Goal: Information Seeking & Learning: Learn about a topic

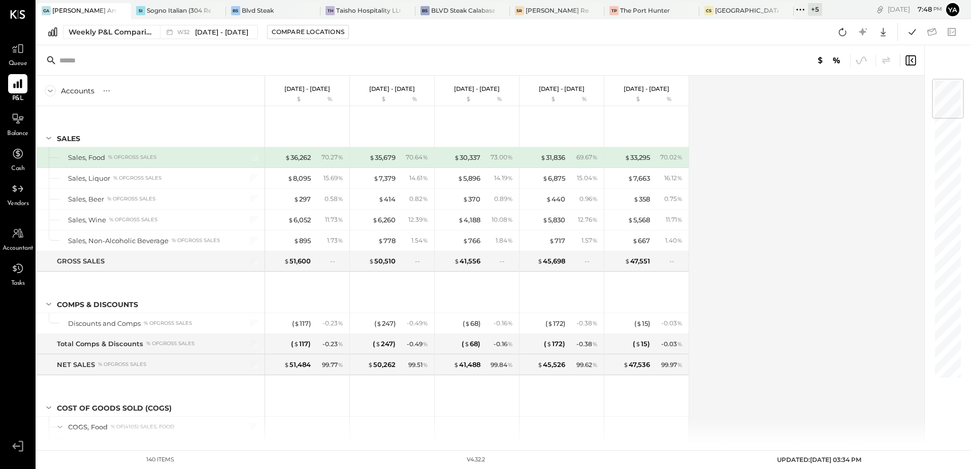
click at [90, 14] on div "GA [PERSON_NAME] Arso" at bounding box center [76, 10] width 79 height 9
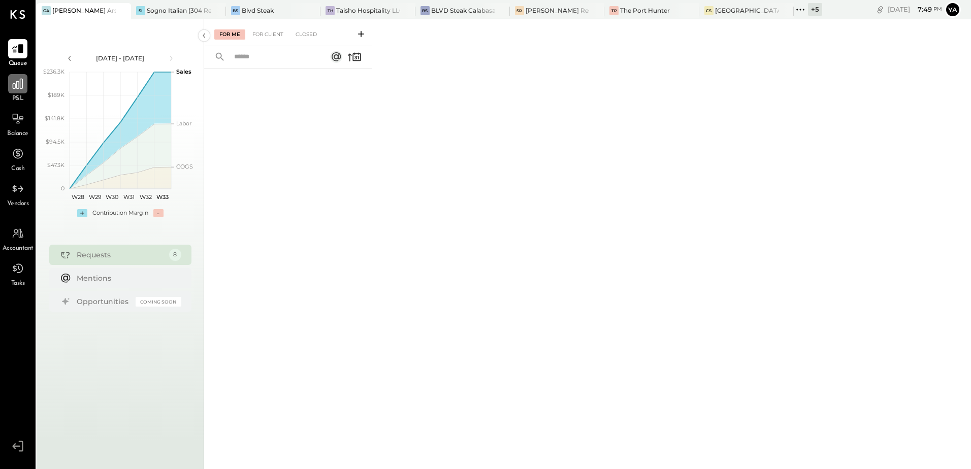
click at [21, 84] on icon at bounding box center [17, 83] width 13 height 13
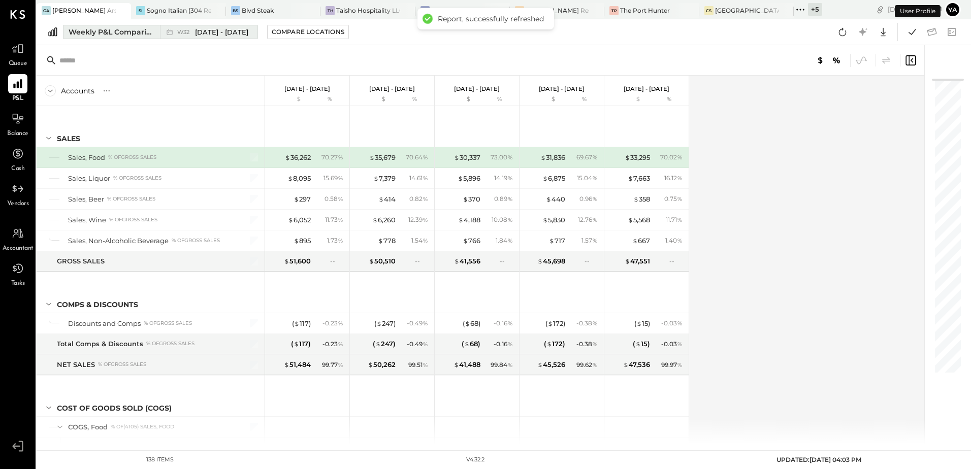
click at [128, 37] on div "Weekly P&L Comparison" at bounding box center [111, 32] width 85 height 10
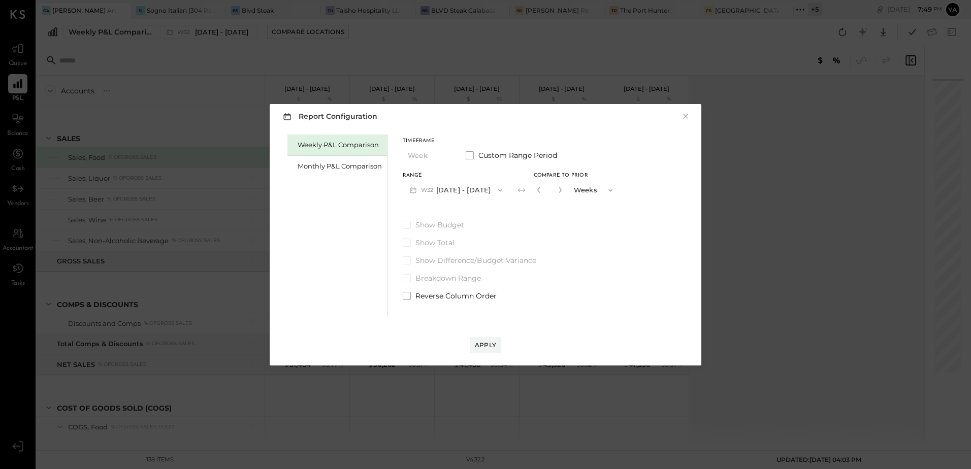
click at [161, 62] on div "Report Configuration × Weekly P&L Comparison Monthly P&L Comparison Timeframe W…" at bounding box center [485, 234] width 971 height 469
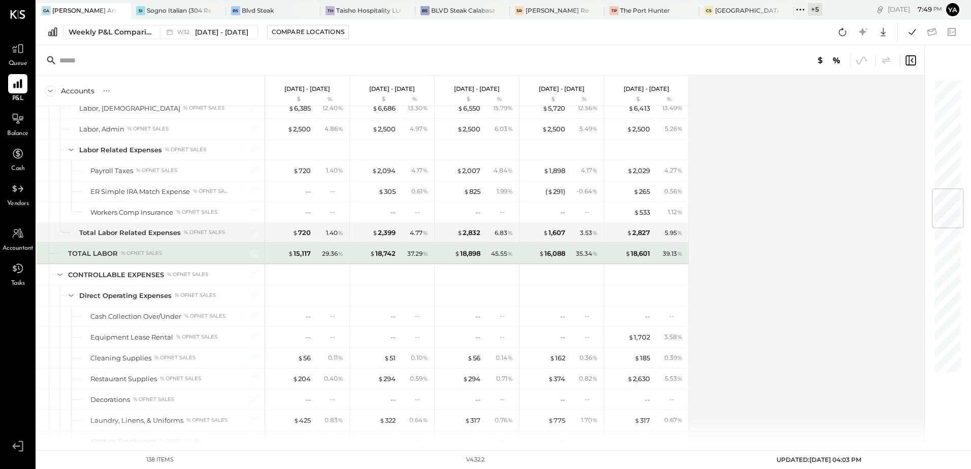
scroll to position [871, 0]
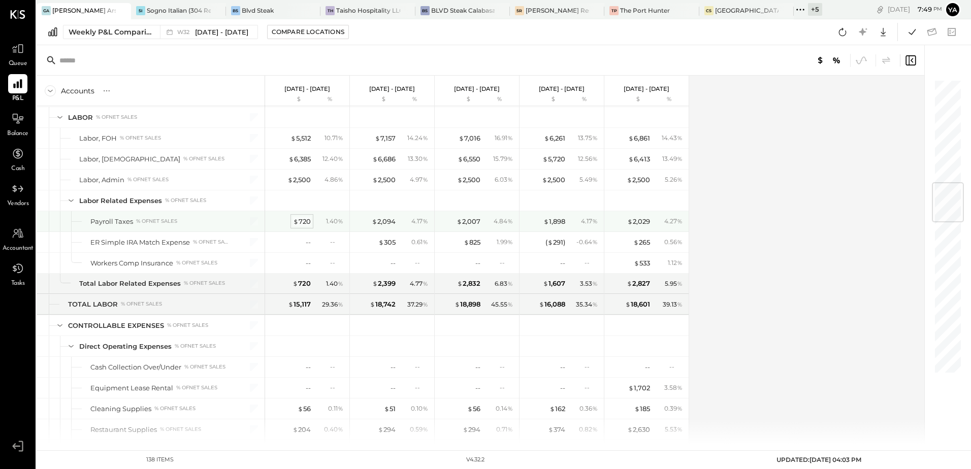
click at [302, 222] on div "$ 720" at bounding box center [302, 222] width 18 height 10
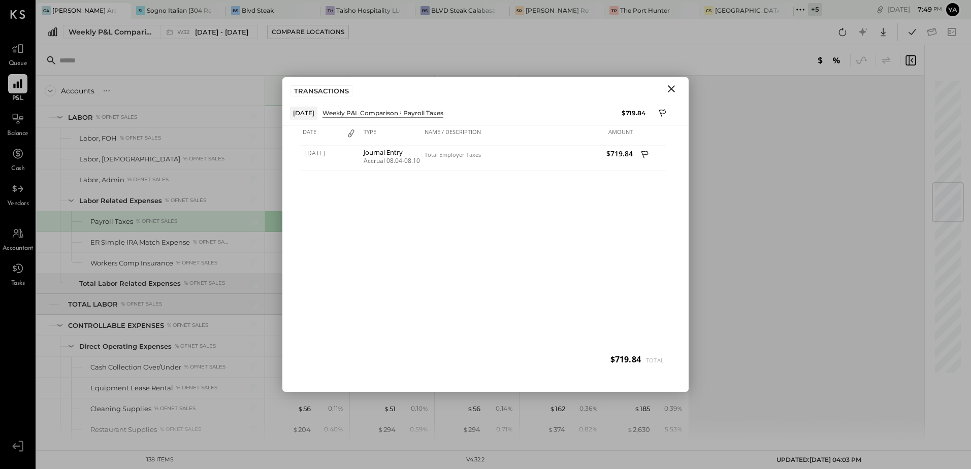
click at [673, 91] on icon "Close" at bounding box center [671, 89] width 12 height 12
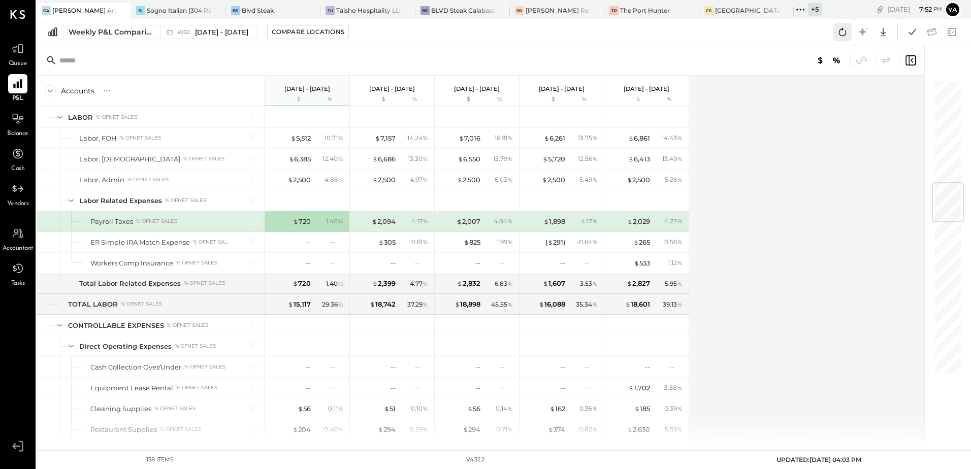
click at [840, 37] on icon at bounding box center [841, 31] width 13 height 13
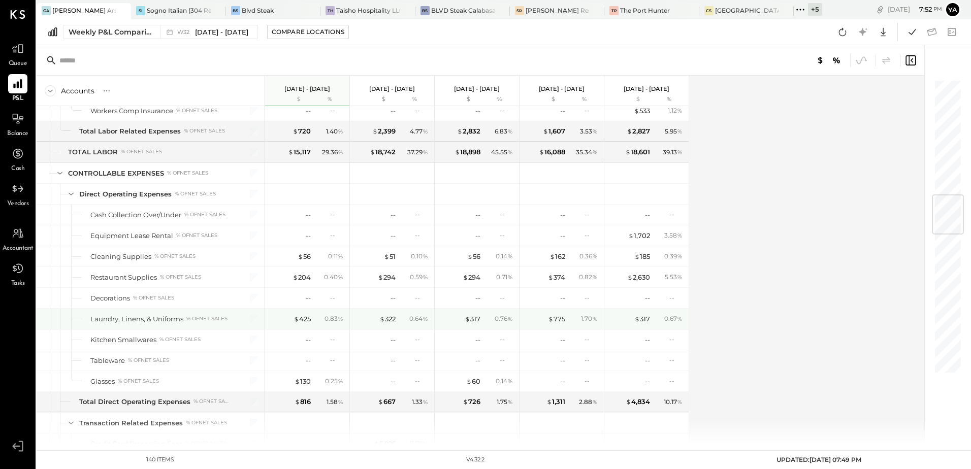
scroll to position [973, 0]
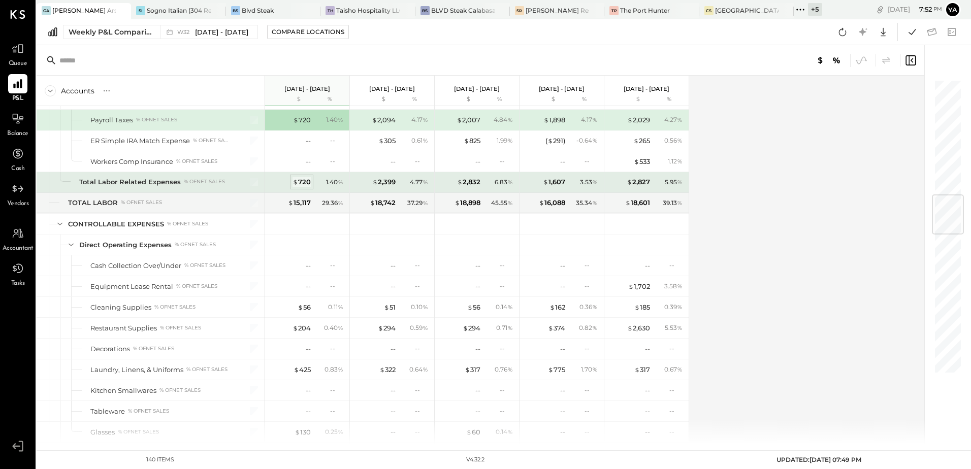
click at [304, 183] on div "$ 720" at bounding box center [301, 182] width 18 height 10
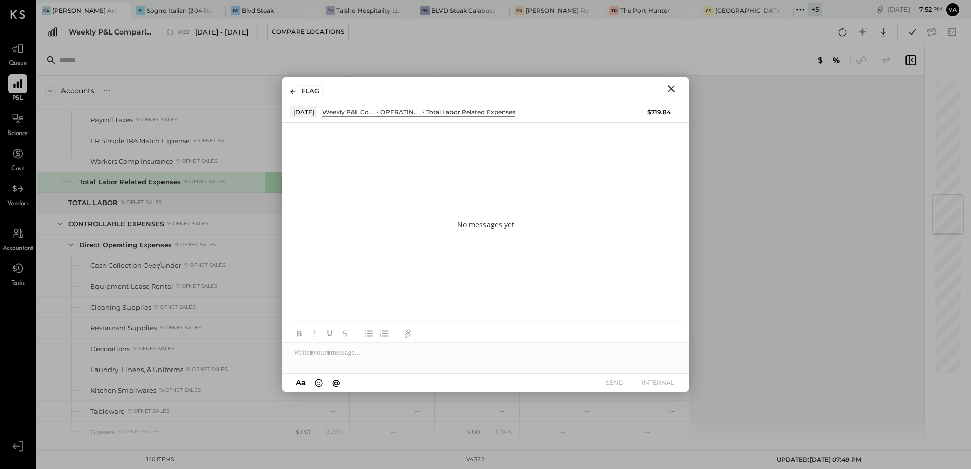
click at [668, 88] on icon "Close" at bounding box center [671, 89] width 12 height 12
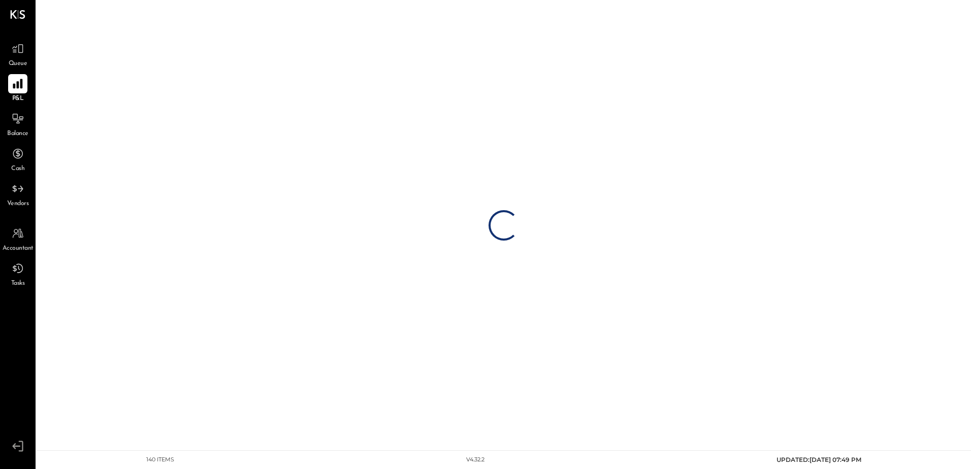
click at [21, 86] on icon at bounding box center [18, 84] width 10 height 10
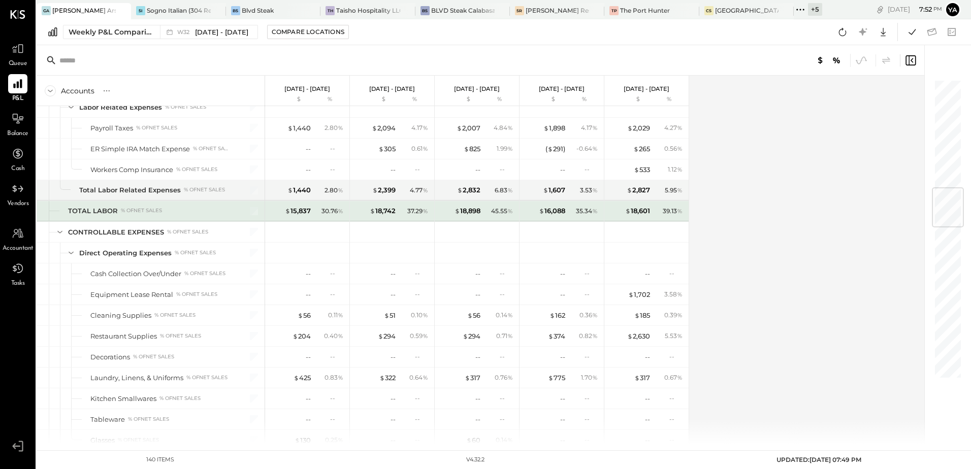
scroll to position [863, 0]
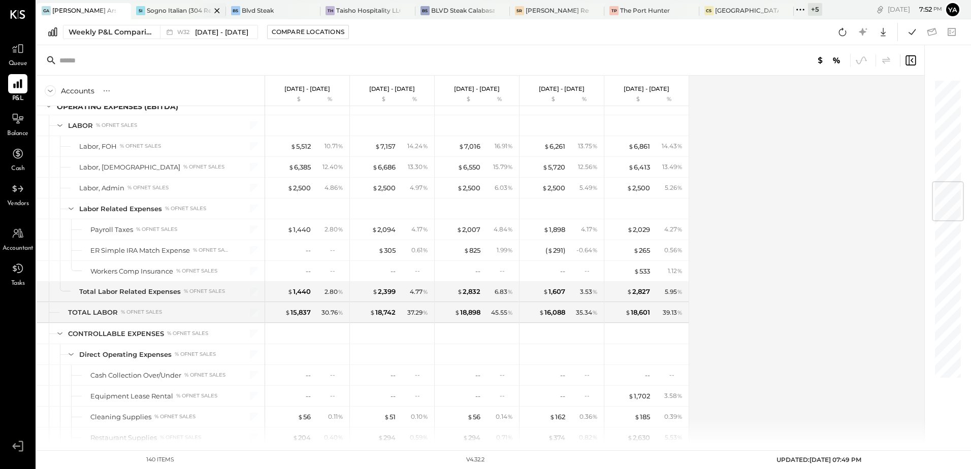
click at [169, 7] on div "Sogno Italian (304 Restaurant)" at bounding box center [178, 10] width 63 height 9
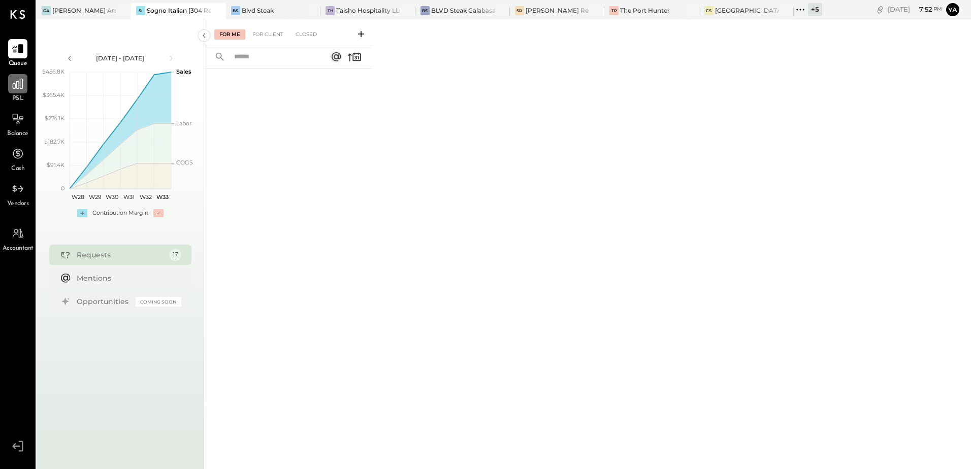
click at [20, 88] on icon at bounding box center [18, 84] width 10 height 10
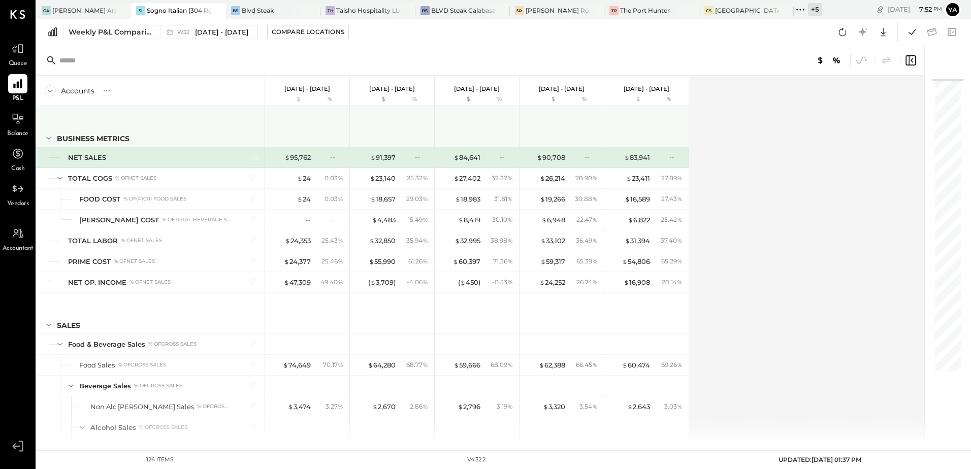
click at [51, 137] on icon at bounding box center [48, 137] width 11 height 11
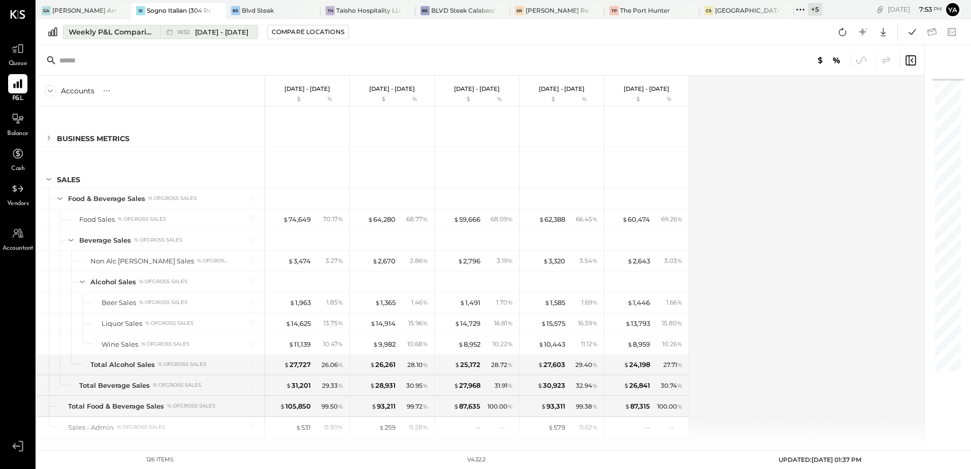
click at [124, 32] on div "Weekly P&L Comparison" at bounding box center [111, 32] width 85 height 10
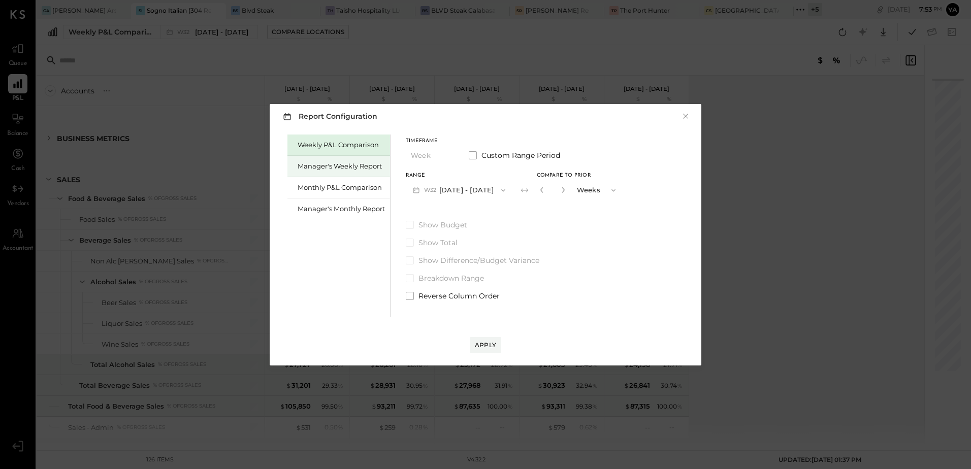
click at [359, 171] on div "Manager's Weekly Report" at bounding box center [338, 166] width 103 height 21
click at [472, 341] on button "Apply" at bounding box center [485, 345] width 31 height 16
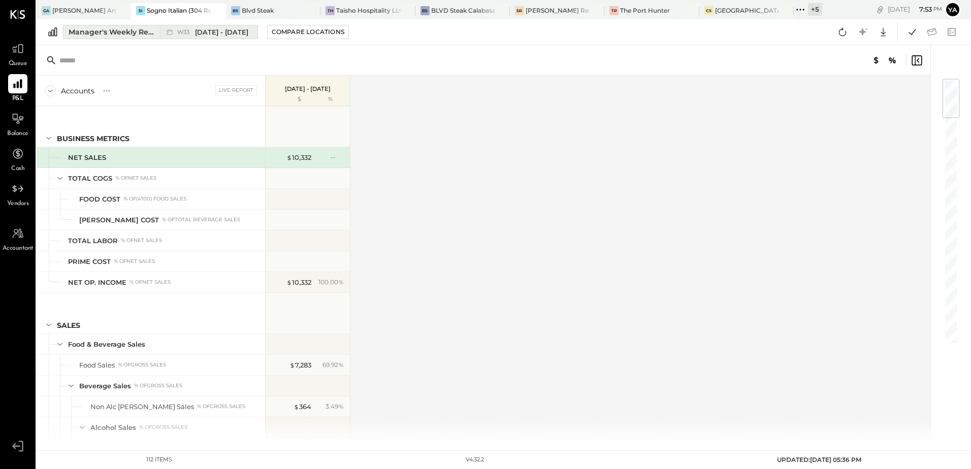
click at [95, 37] on div "Manager's Weekly Report" at bounding box center [111, 32] width 85 height 10
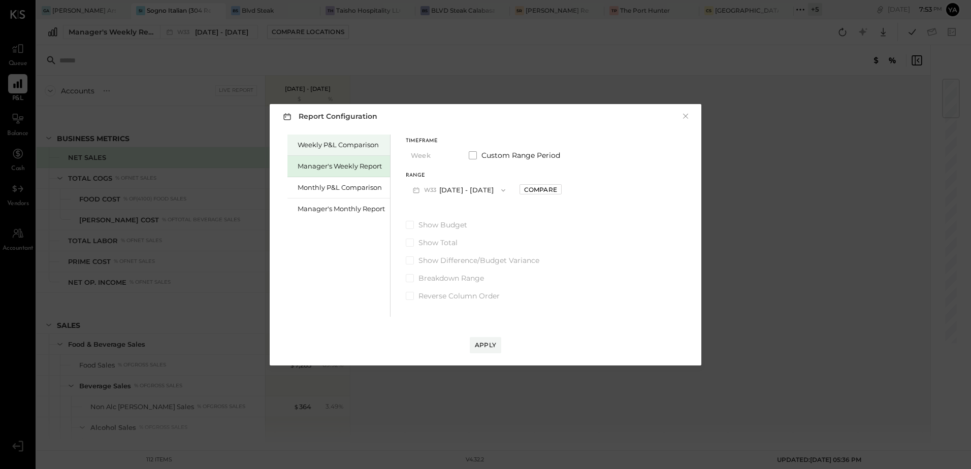
click at [354, 148] on div "Weekly P&L Comparison" at bounding box center [340, 145] width 87 height 10
click at [483, 339] on button "Apply" at bounding box center [485, 345] width 31 height 16
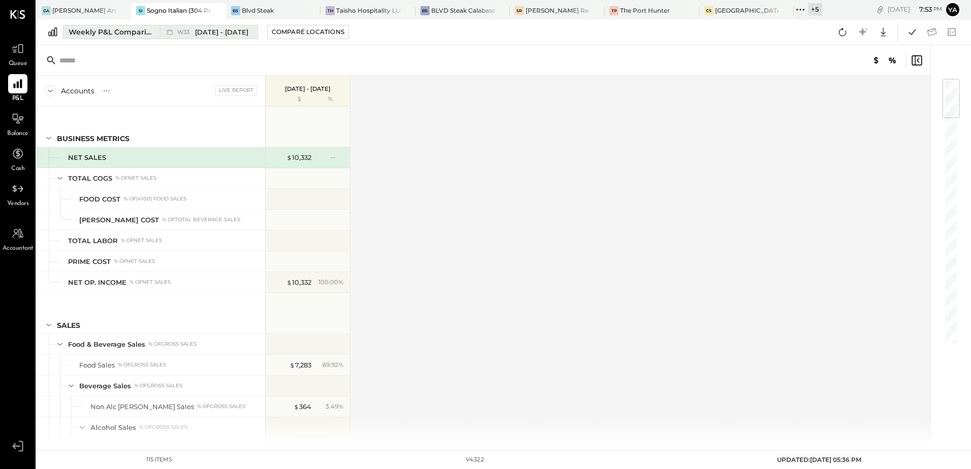
click at [123, 28] on div "Weekly P&L Comparison" at bounding box center [111, 32] width 85 height 10
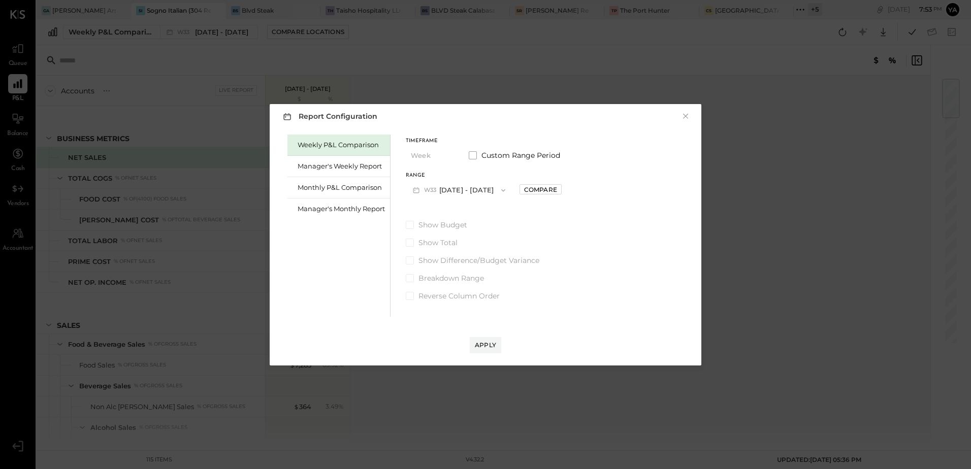
click at [472, 188] on button "W33 [DATE] - [DATE]" at bounding box center [459, 190] width 107 height 19
click at [471, 218] on div "W32 [DATE] - [DATE]" at bounding box center [464, 213] width 116 height 21
click at [479, 341] on div "Apply" at bounding box center [485, 345] width 21 height 9
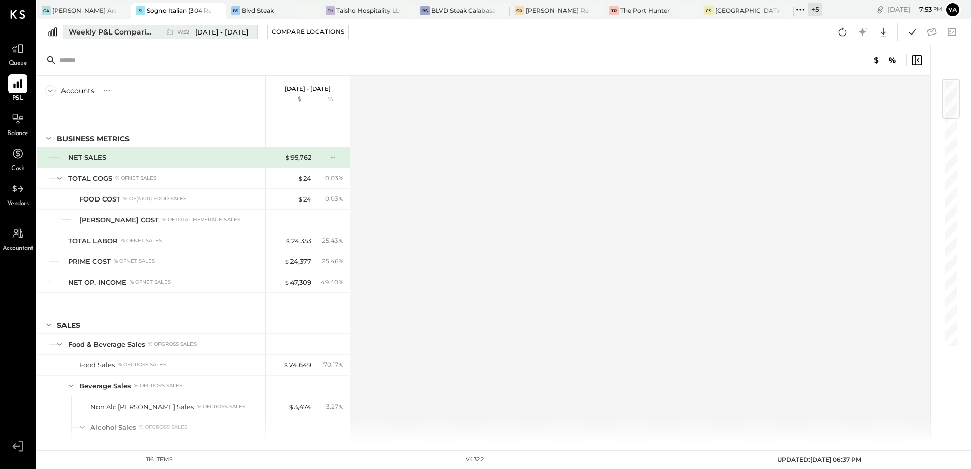
click at [235, 34] on span "[DATE] - [DATE]" at bounding box center [221, 32] width 53 height 10
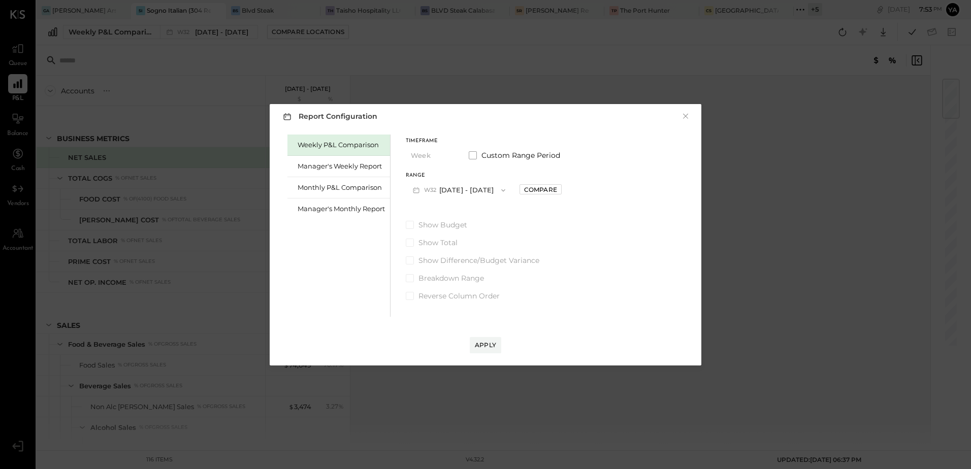
click at [28, 54] on div "Report Configuration × Weekly P&L Comparison Manager's Weekly Report Monthly P&…" at bounding box center [485, 234] width 971 height 469
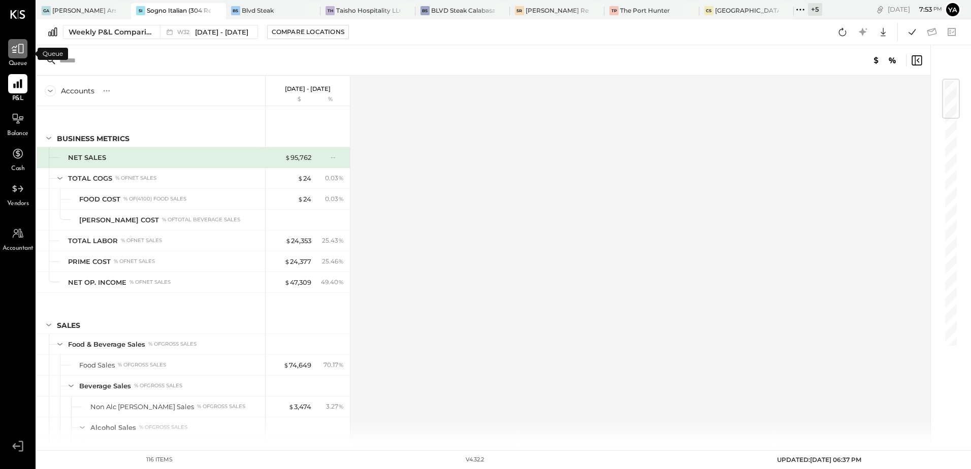
click at [26, 55] on div at bounding box center [17, 48] width 19 height 19
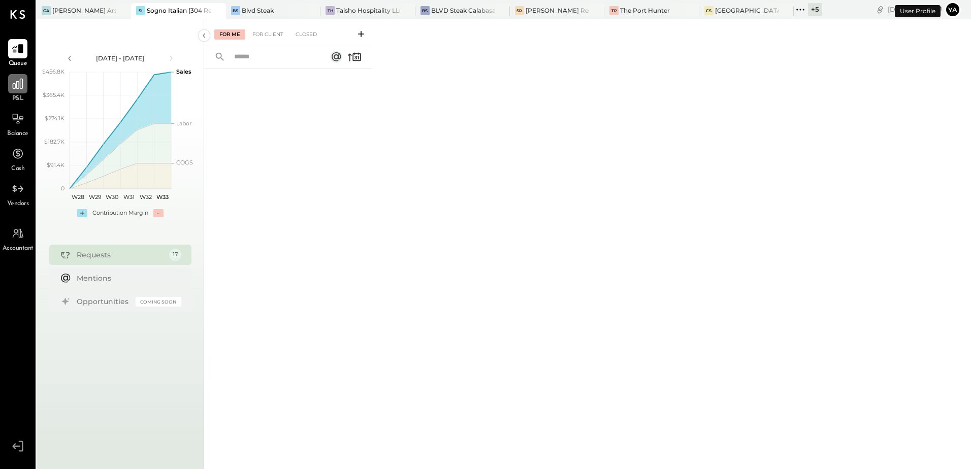
click at [23, 84] on icon at bounding box center [17, 83] width 13 height 13
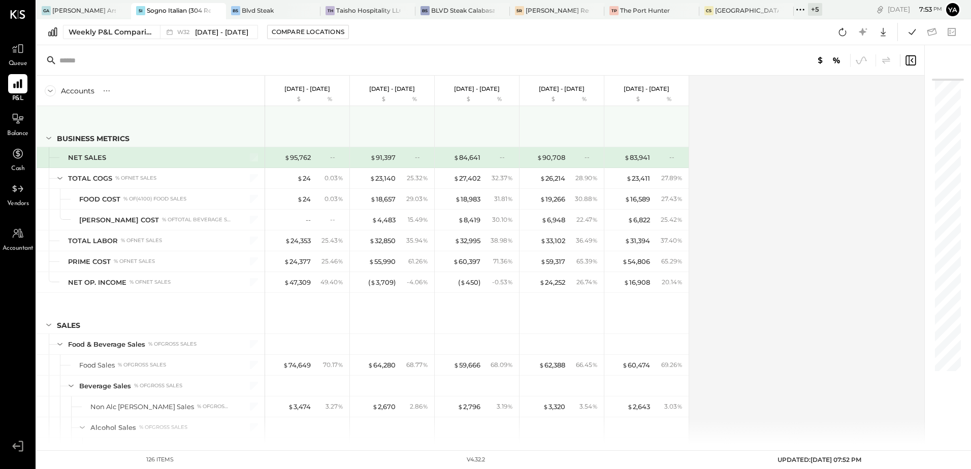
click at [47, 139] on icon at bounding box center [48, 137] width 11 height 11
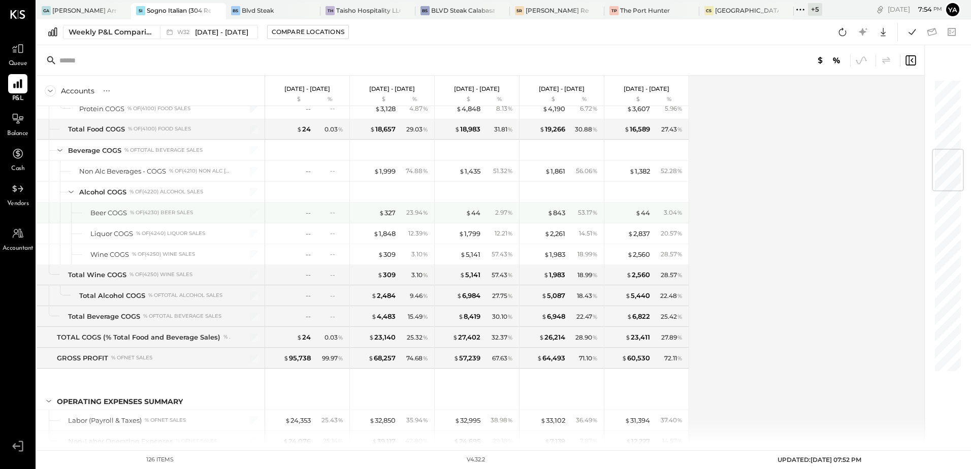
scroll to position [558, 0]
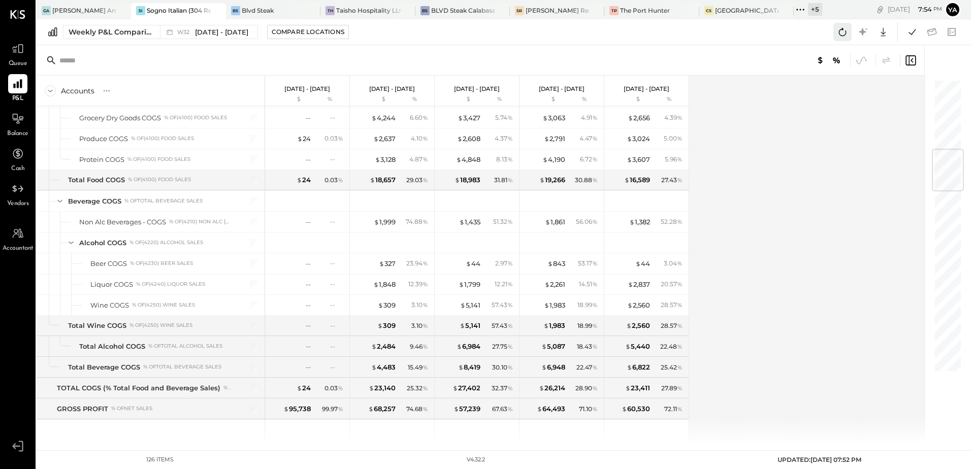
click at [841, 34] on icon at bounding box center [841, 31] width 13 height 13
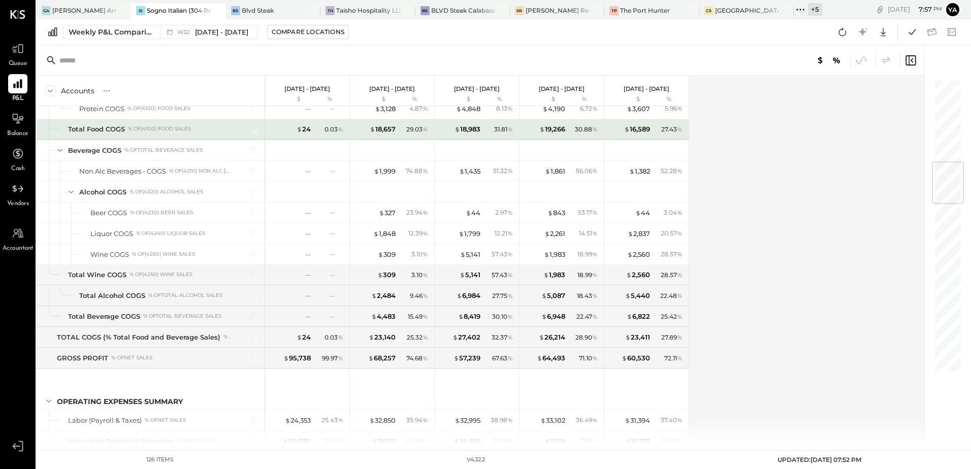
scroll to position [660, 0]
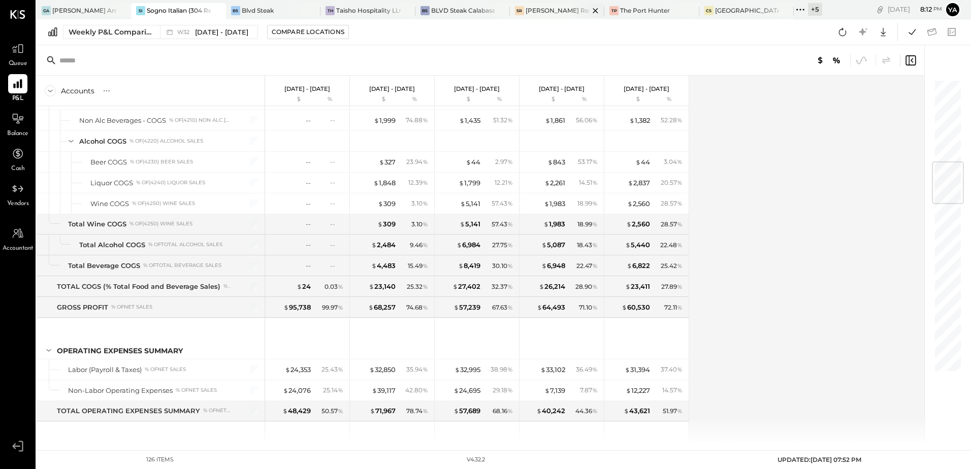
click at [555, 6] on div "[PERSON_NAME] Restaurant & Deli" at bounding box center [556, 10] width 63 height 9
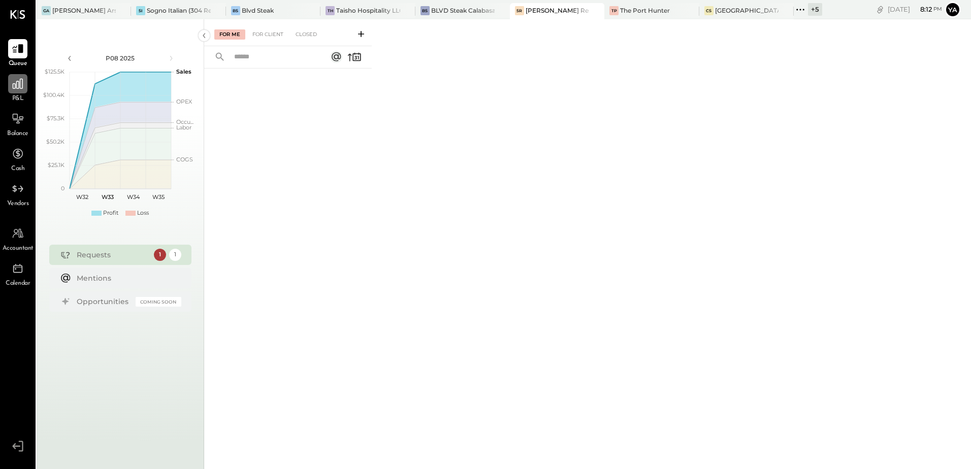
click at [24, 91] on div at bounding box center [17, 83] width 19 height 19
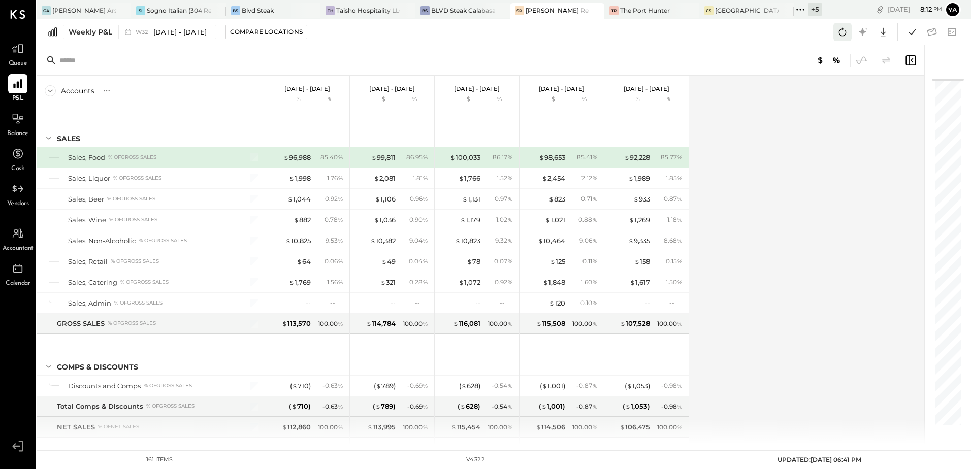
click at [848, 36] on icon at bounding box center [841, 31] width 13 height 13
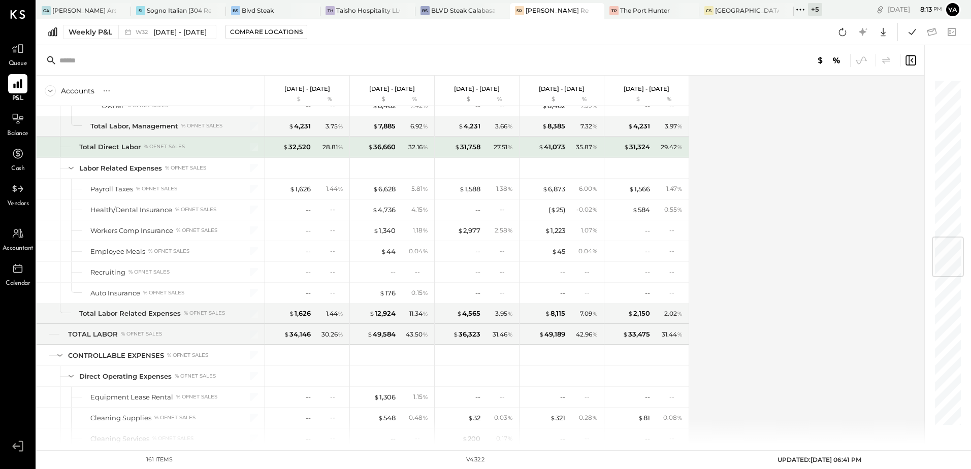
scroll to position [1421, 0]
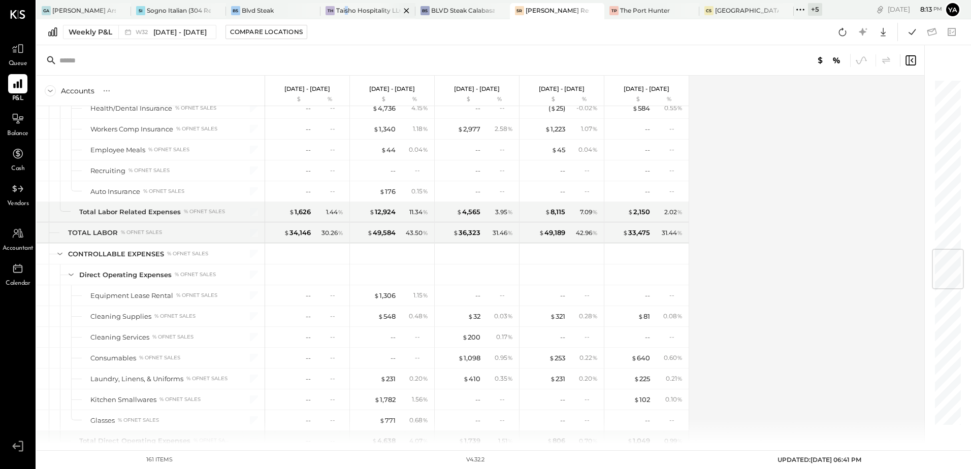
click at [347, 9] on div "Taisho Hospitality LLC" at bounding box center [367, 10] width 63 height 9
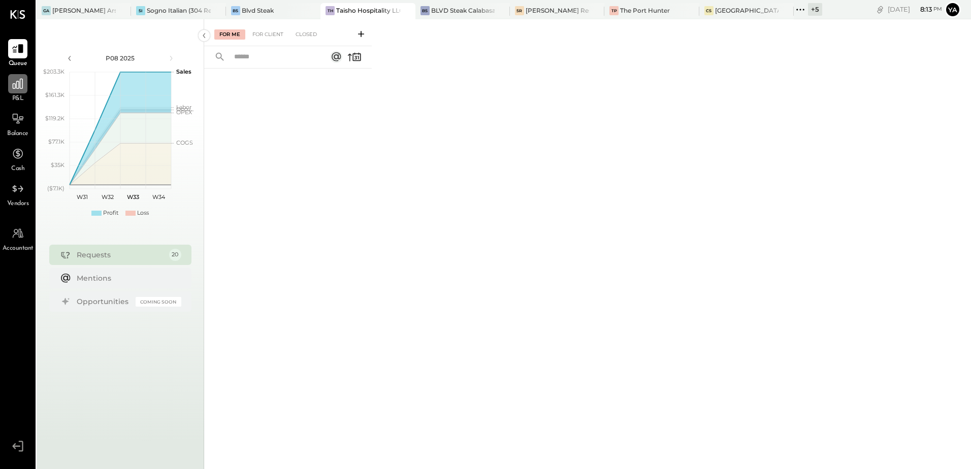
click at [25, 88] on div at bounding box center [17, 83] width 19 height 19
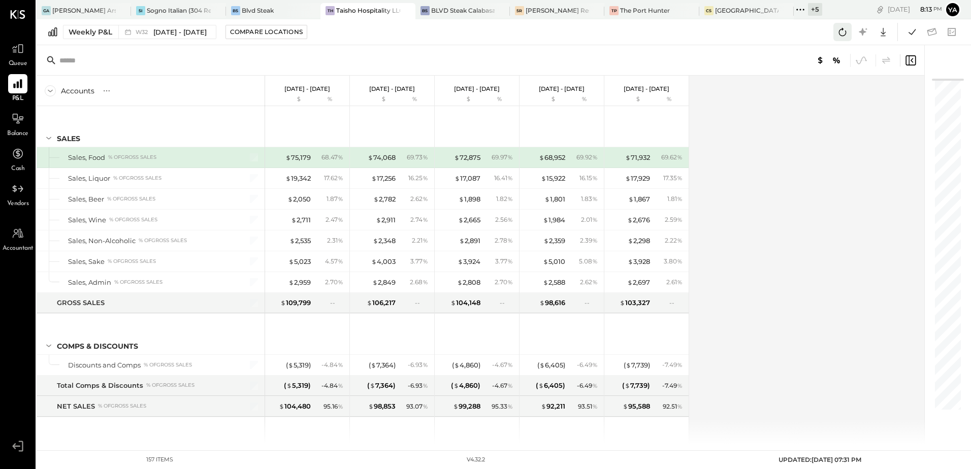
click at [845, 35] on icon at bounding box center [843, 32] width 8 height 8
click at [12, 88] on icon at bounding box center [17, 83] width 13 height 13
click at [19, 58] on div at bounding box center [17, 48] width 19 height 19
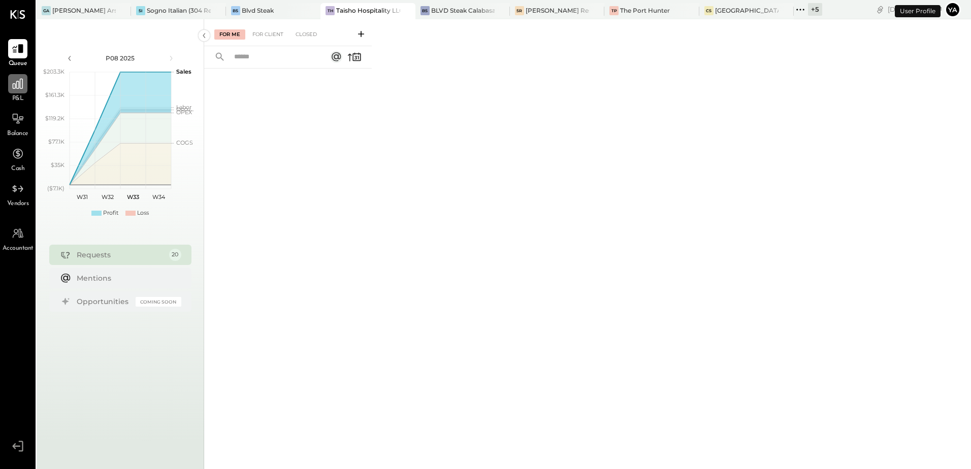
click at [20, 82] on icon at bounding box center [18, 84] width 10 height 10
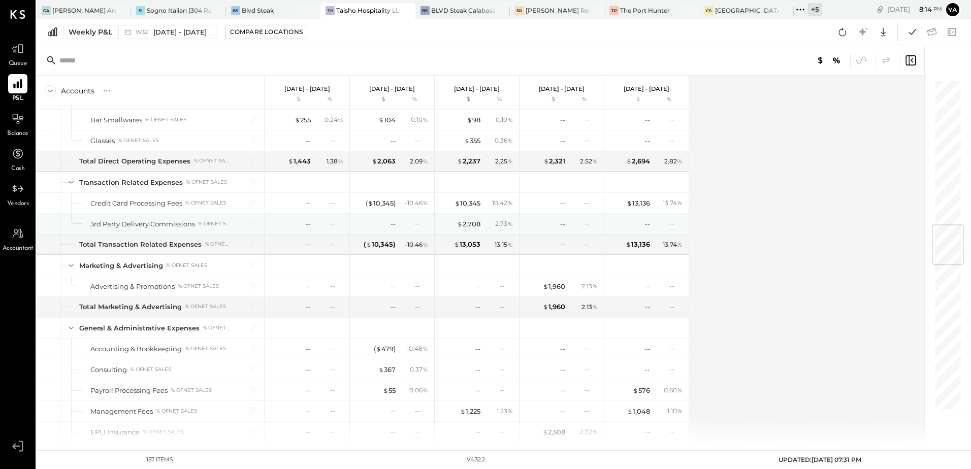
scroll to position [1218, 0]
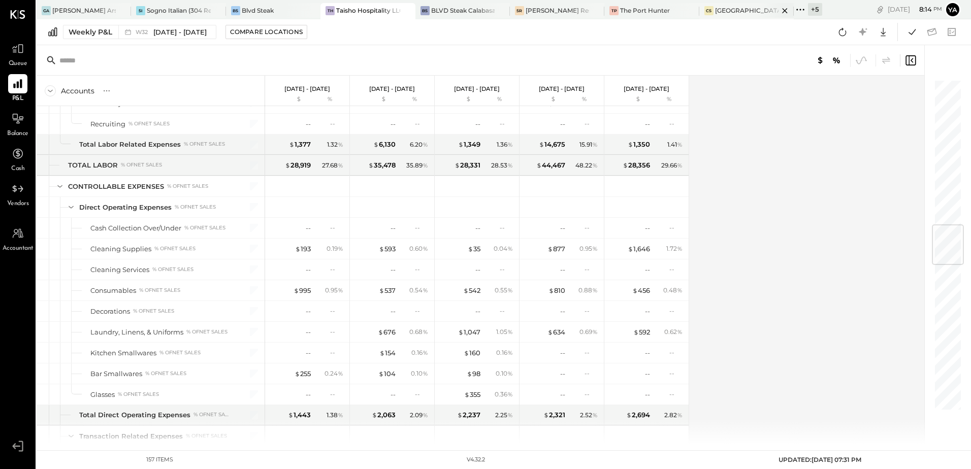
click at [727, 11] on div "[GEOGRAPHIC_DATA][PERSON_NAME]" at bounding box center [746, 10] width 63 height 9
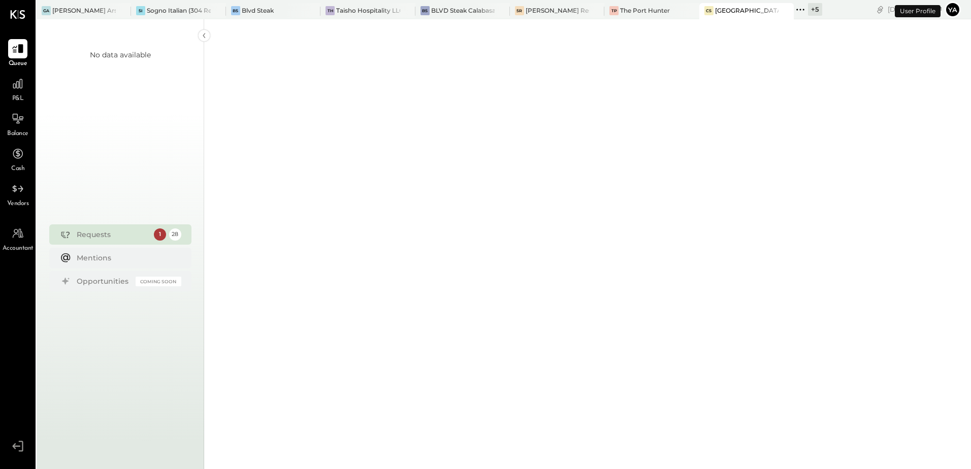
click at [27, 95] on div "P&L" at bounding box center [17, 88] width 29 height 29
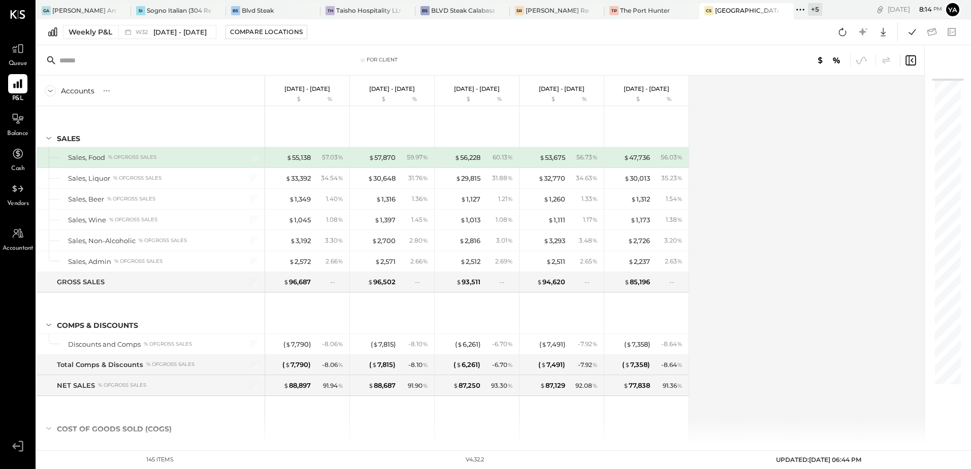
click at [806, 251] on div "Accounts S % GL Aug 4 - 10, 2025 $ % Jul 28 - Aug 3, 2025 $ % Jul 21 - 27, 2025…" at bounding box center [481, 260] width 889 height 369
click at [838, 32] on icon at bounding box center [841, 31] width 13 height 13
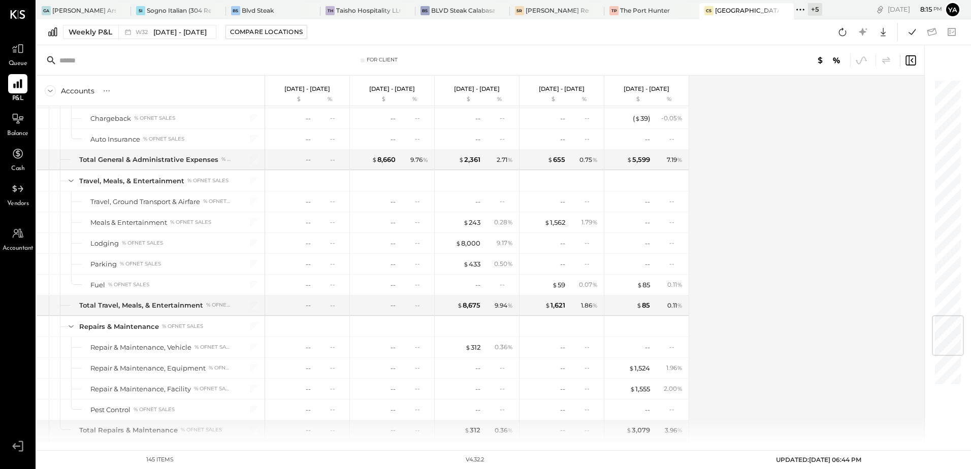
scroll to position [2030, 0]
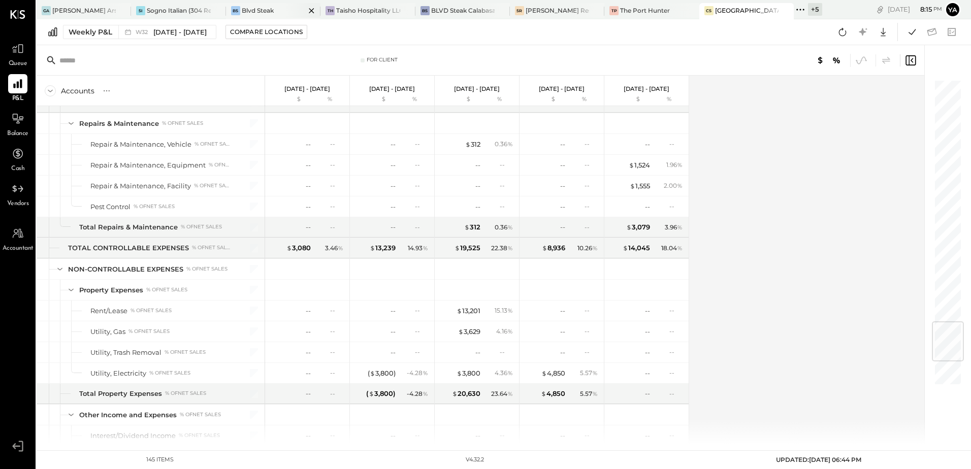
click at [283, 5] on div "BS Blvd Steak" at bounding box center [273, 11] width 94 height 16
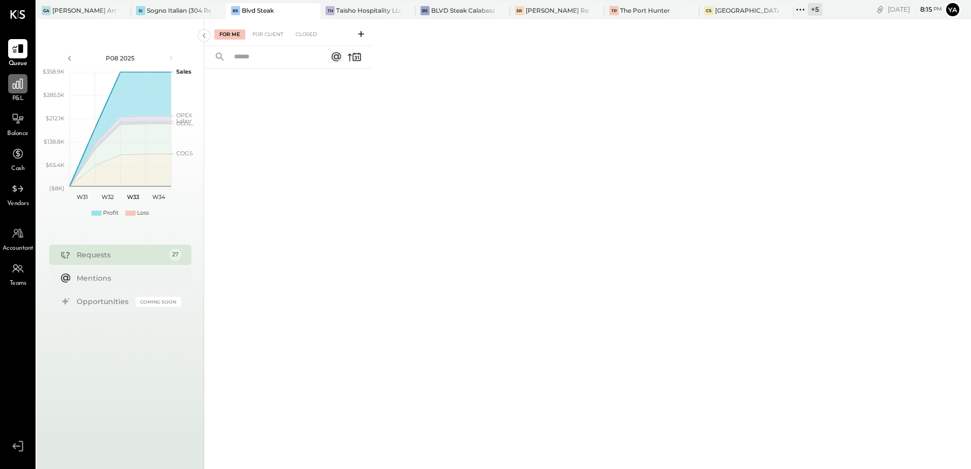
click at [24, 86] on div at bounding box center [17, 83] width 19 height 19
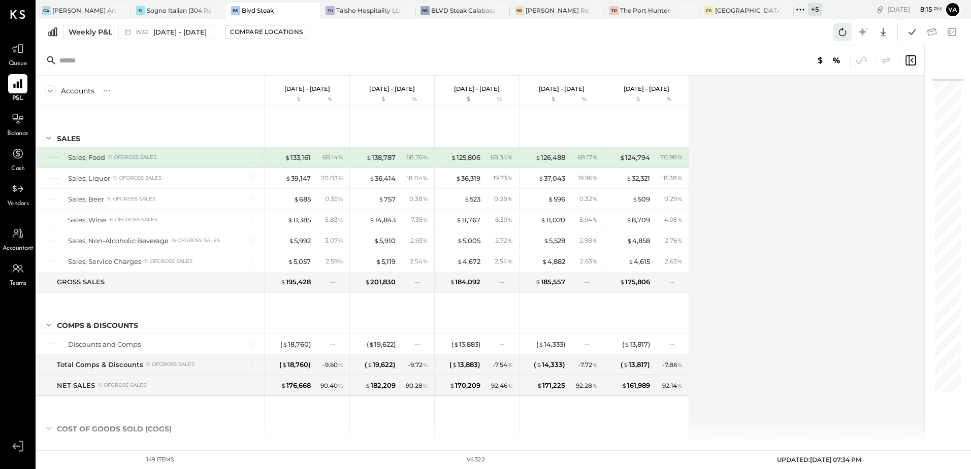
click at [843, 35] on icon at bounding box center [841, 31] width 13 height 13
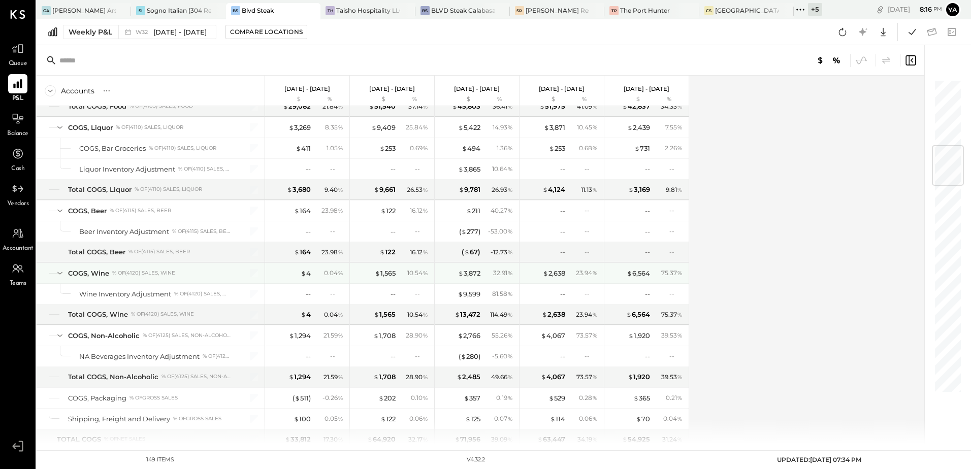
scroll to position [660, 0]
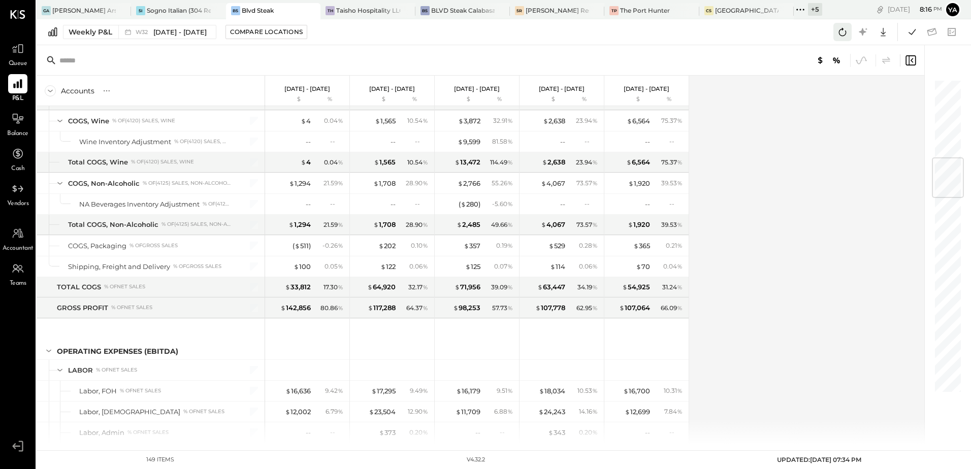
click at [842, 37] on icon at bounding box center [841, 31] width 13 height 13
click at [463, 11] on div "BLVD Steak Calabasas" at bounding box center [462, 10] width 63 height 9
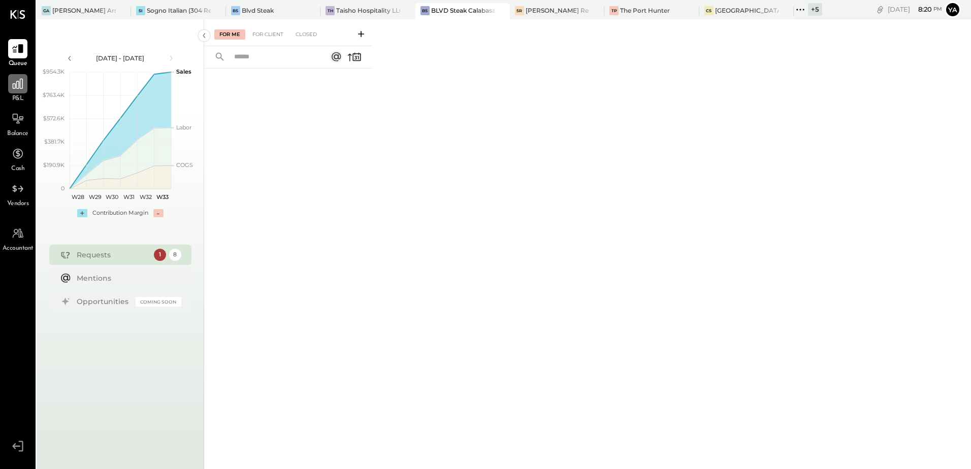
click at [22, 86] on icon at bounding box center [17, 83] width 13 height 13
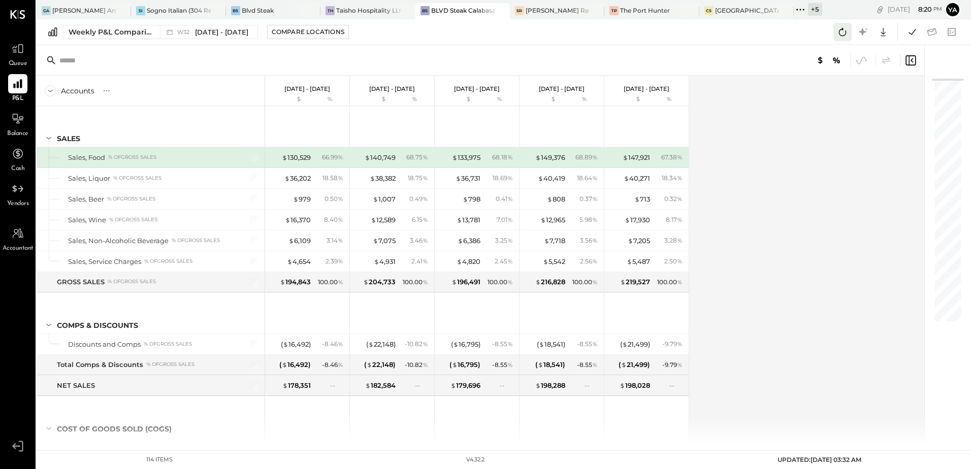
click at [839, 30] on icon at bounding box center [841, 31] width 13 height 13
click at [735, 250] on div "Accounts S % GL Aug 4 - 10, 2025 $ % Jul 28 - Aug 3, 2025 $ % Jul 21 - 27, 2025…" at bounding box center [481, 260] width 889 height 369
click at [271, 7] on div "Blvd Steak" at bounding box center [258, 10] width 32 height 9
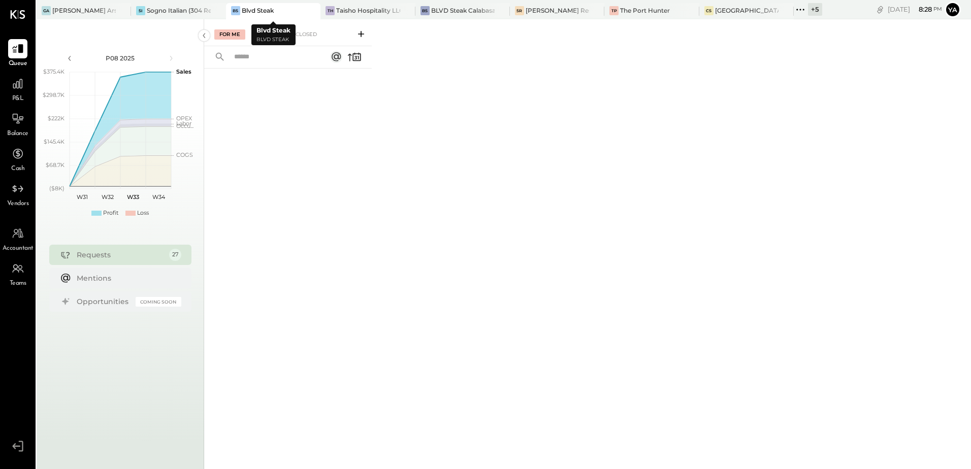
click at [277, 11] on div "BS Blvd Steak" at bounding box center [265, 10] width 79 height 9
click at [17, 88] on icon at bounding box center [18, 84] width 10 height 10
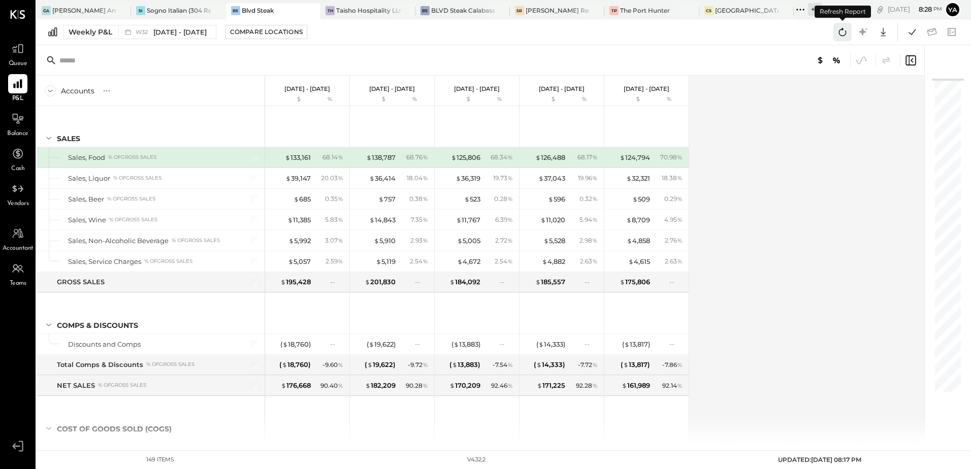
click at [841, 36] on icon at bounding box center [843, 32] width 8 height 8
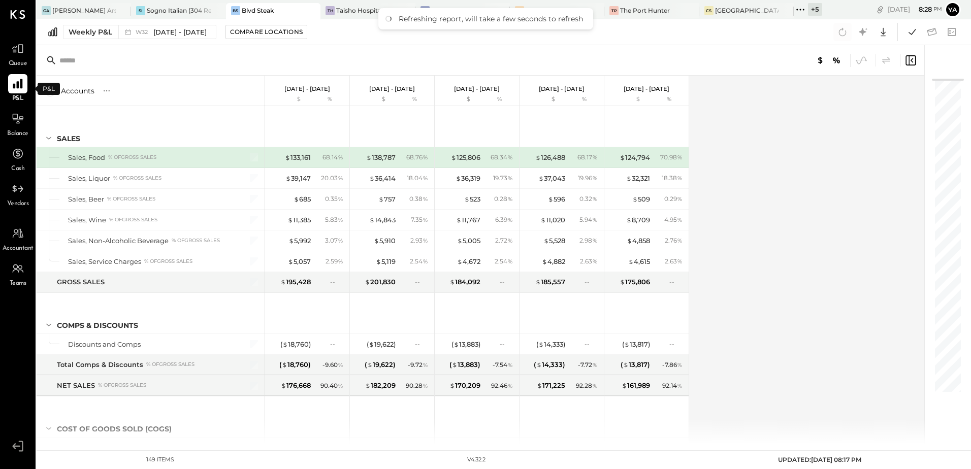
click at [20, 91] on div at bounding box center [17, 83] width 19 height 19
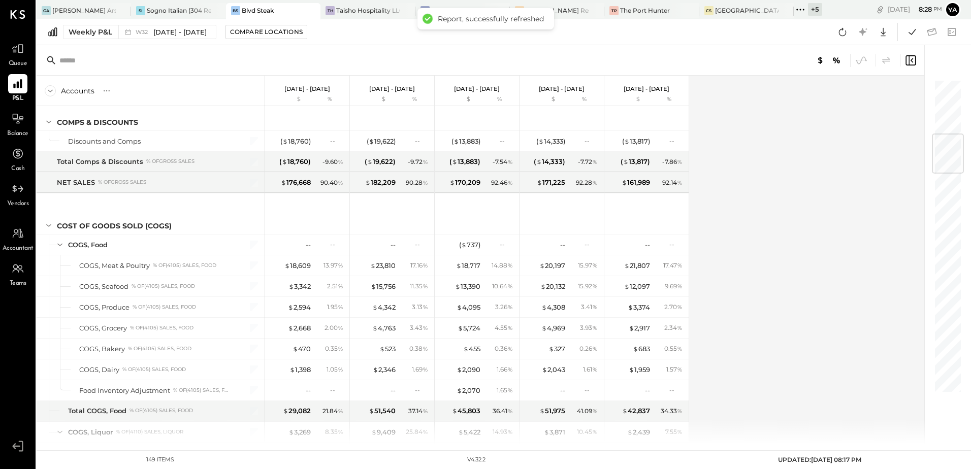
scroll to position [609, 0]
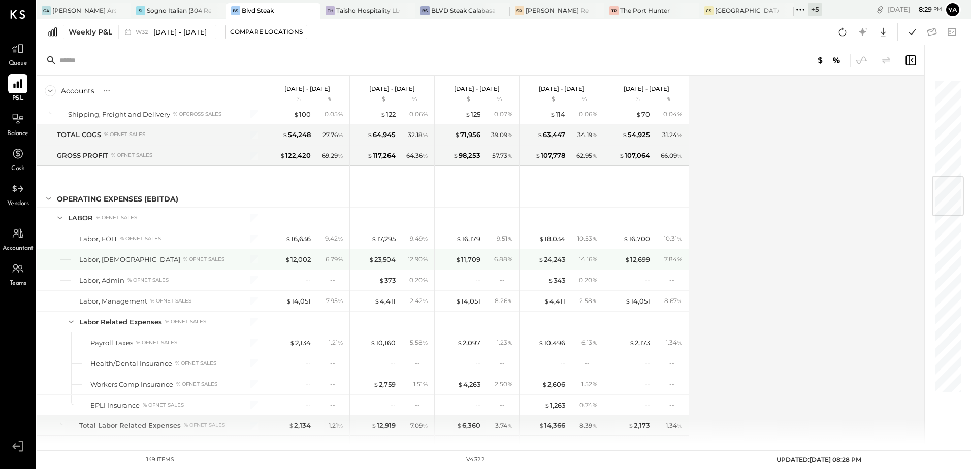
scroll to position [761, 0]
